Goal: Information Seeking & Learning: Learn about a topic

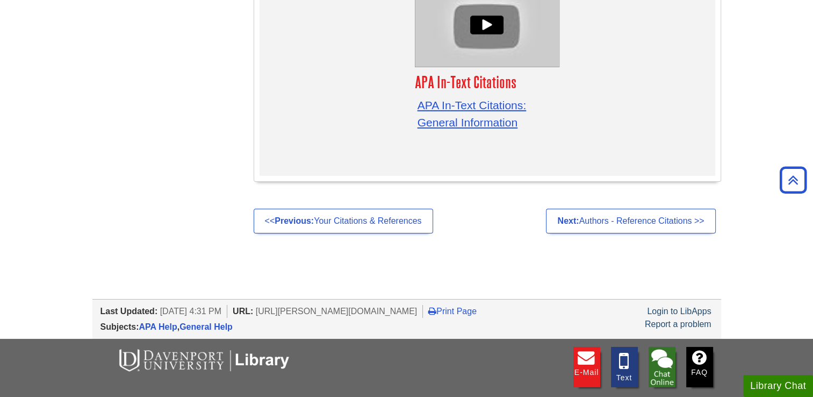
scroll to position [3493, 0]
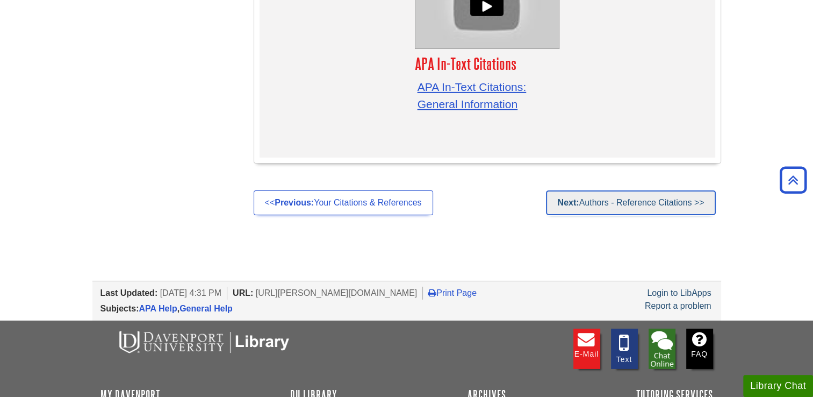
click at [643, 190] on link "Next: Authors - Reference Citations >>" at bounding box center [630, 202] width 169 height 25
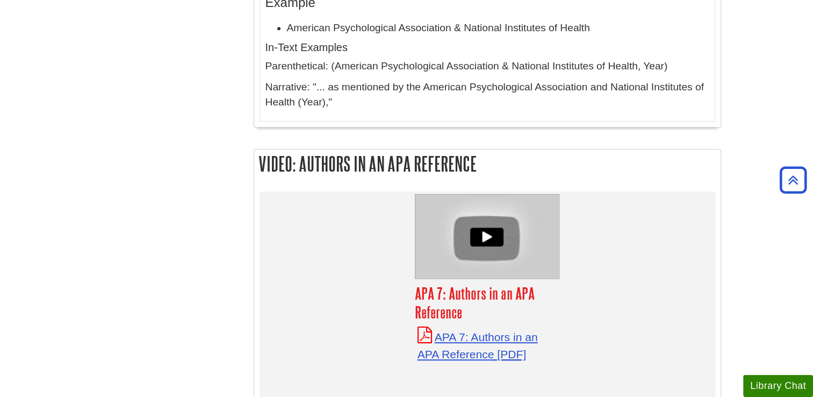
scroll to position [4729, 0]
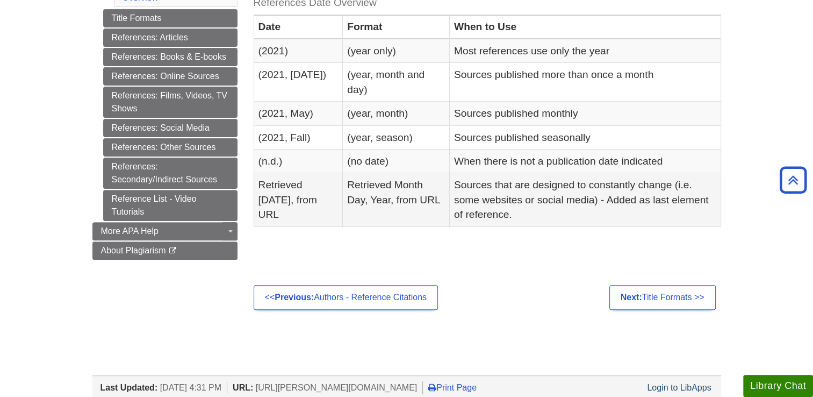
scroll to position [322, 0]
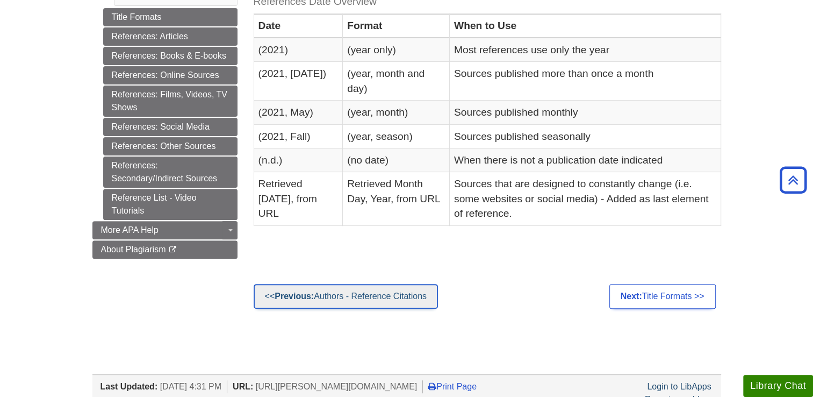
click at [429, 296] on link "<< Previous: Authors - Reference Citations" at bounding box center [346, 296] width 184 height 25
